Goal: Task Accomplishment & Management: Use online tool/utility

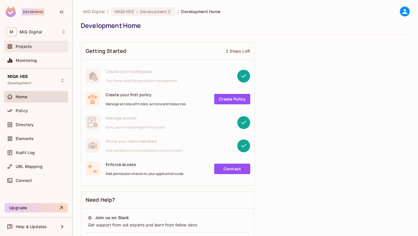
click at [37, 50] on div "Projects" at bounding box center [36, 46] width 60 height 7
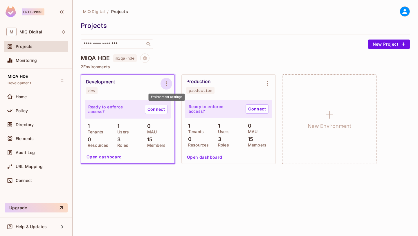
click at [166, 86] on icon "Environment settings" at bounding box center [166, 83] width 1 height 5
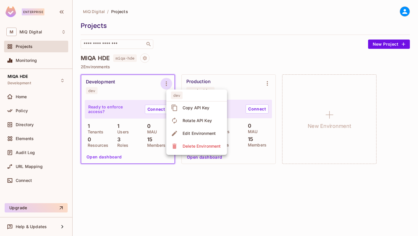
click at [117, 95] on div at bounding box center [209, 118] width 418 height 236
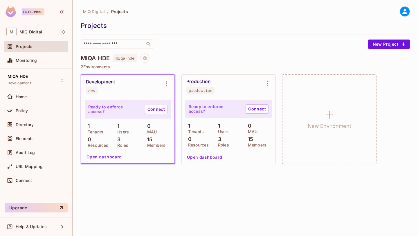
click at [105, 80] on div "Development" at bounding box center [100, 82] width 29 height 6
click at [113, 157] on button "Open dashboard" at bounding box center [104, 156] width 40 height 9
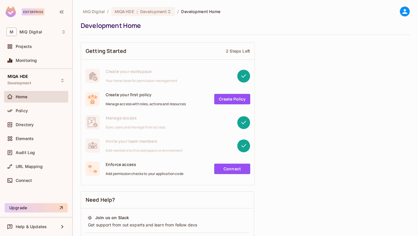
click at [237, 100] on link "Create Policy" at bounding box center [232, 99] width 36 height 10
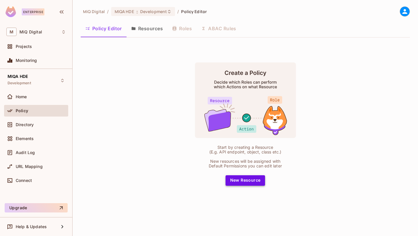
click at [240, 182] on button "New Resource" at bounding box center [246, 180] width 40 height 10
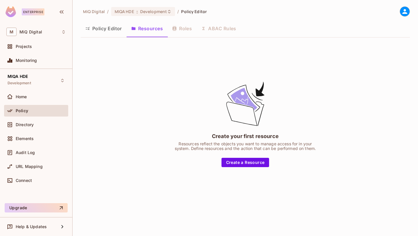
click at [111, 30] on button "Policy Editor" at bounding box center [104, 28] width 46 height 15
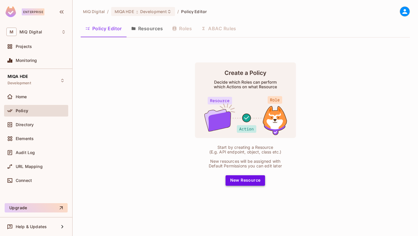
click at [243, 183] on button "New Resource" at bounding box center [246, 180] width 40 height 10
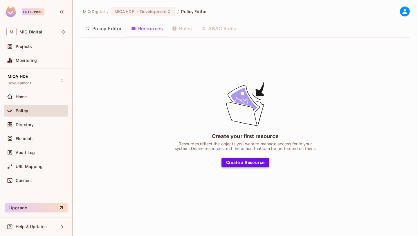
click at [247, 164] on button "Create a Resource" at bounding box center [246, 162] width 48 height 9
